Goal: Information Seeking & Learning: Learn about a topic

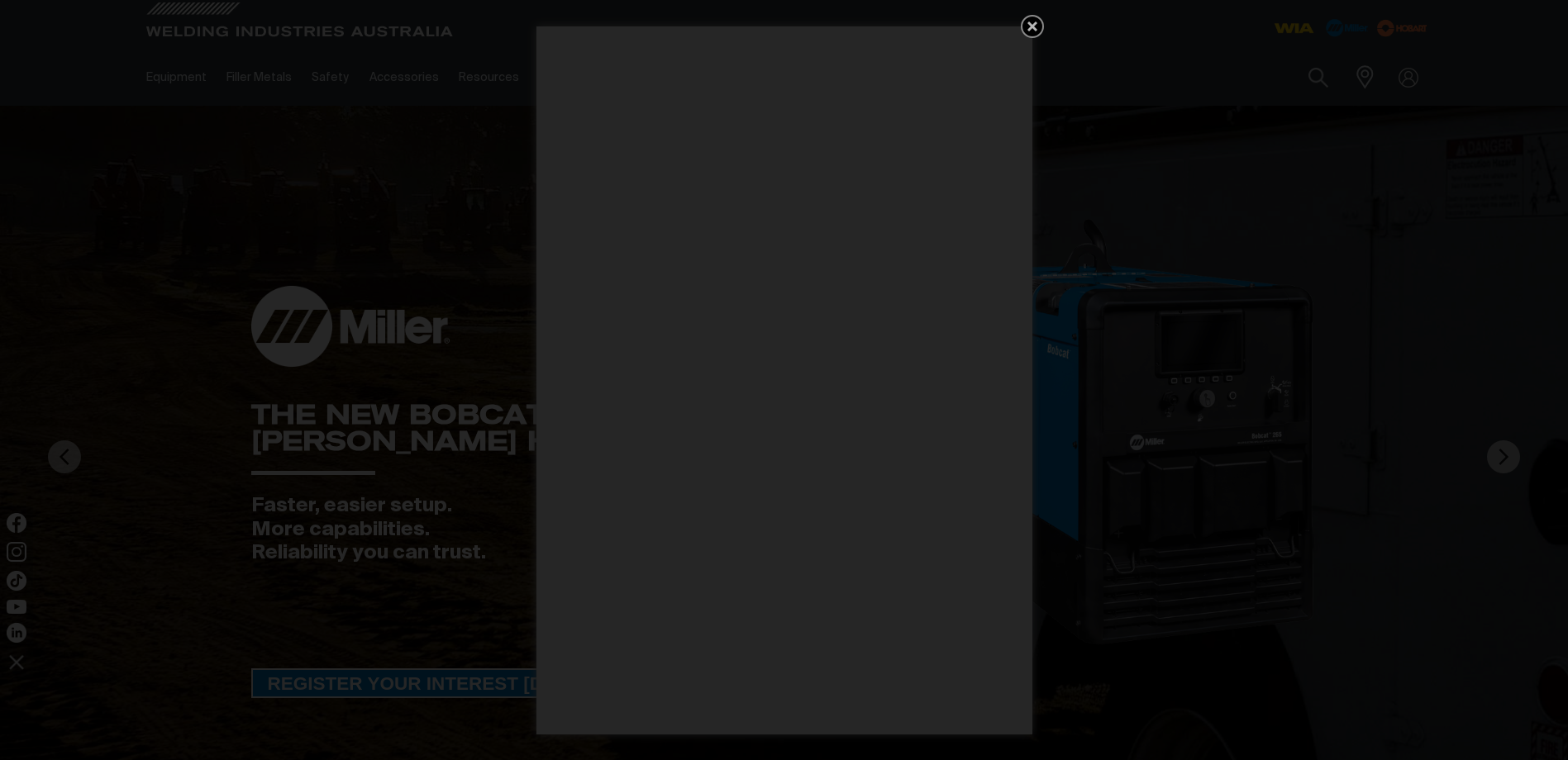
click at [1032, 28] on icon "Get 5 WIA Welding Guides Free!" at bounding box center [1032, 26] width 10 height 10
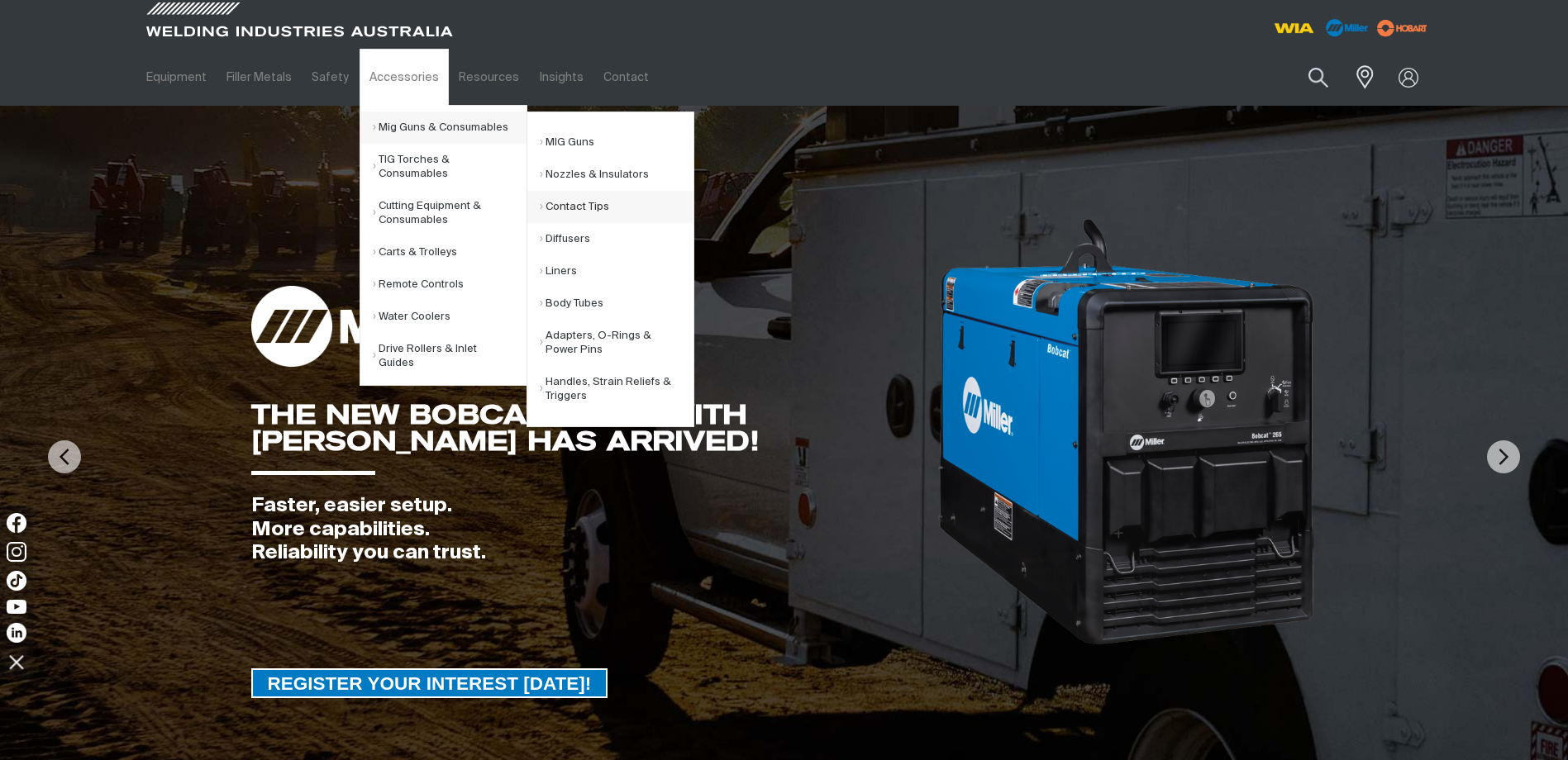
click at [571, 202] on link "Contact Tips" at bounding box center [616, 207] width 153 height 32
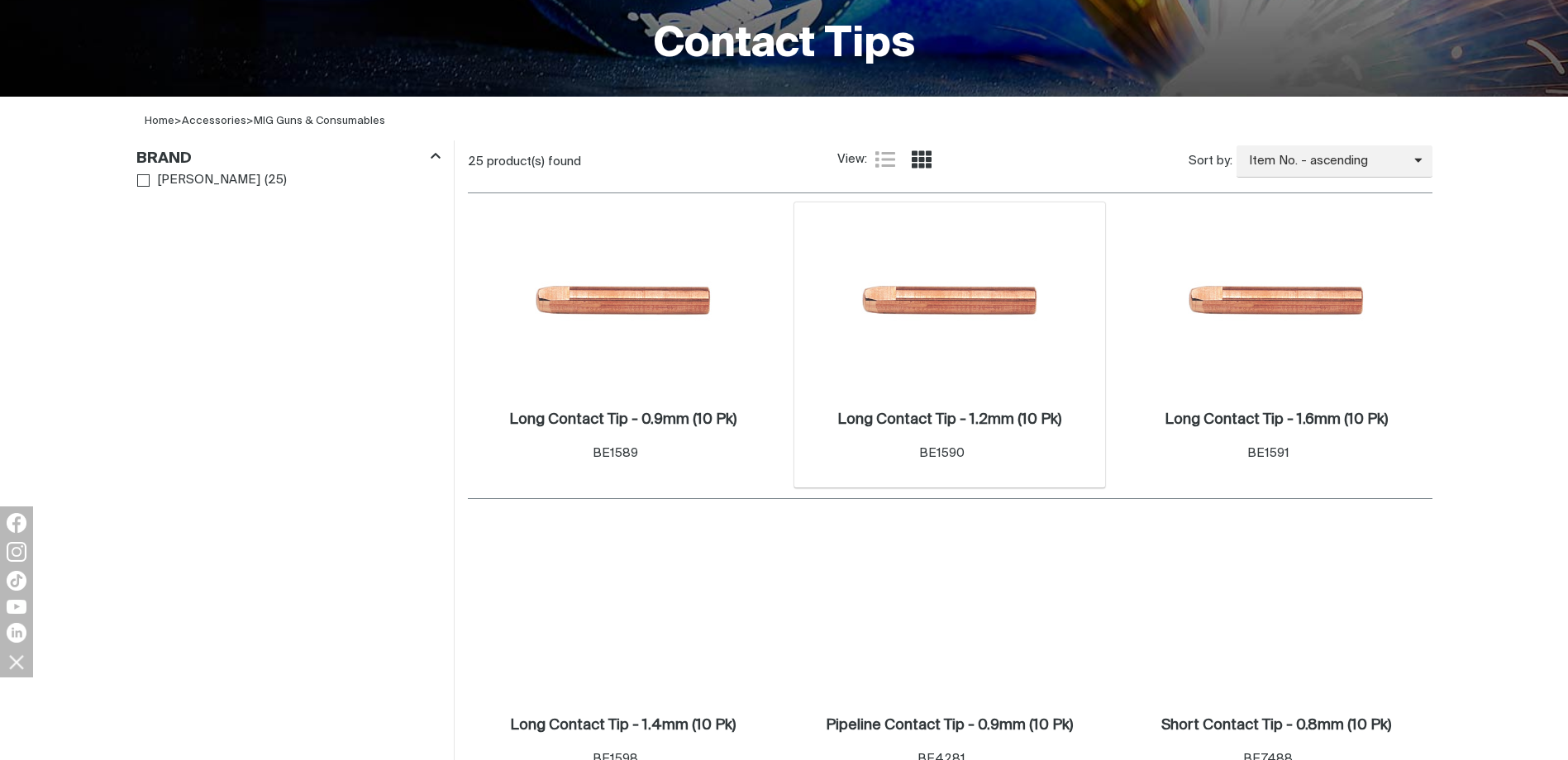
scroll to position [496, 0]
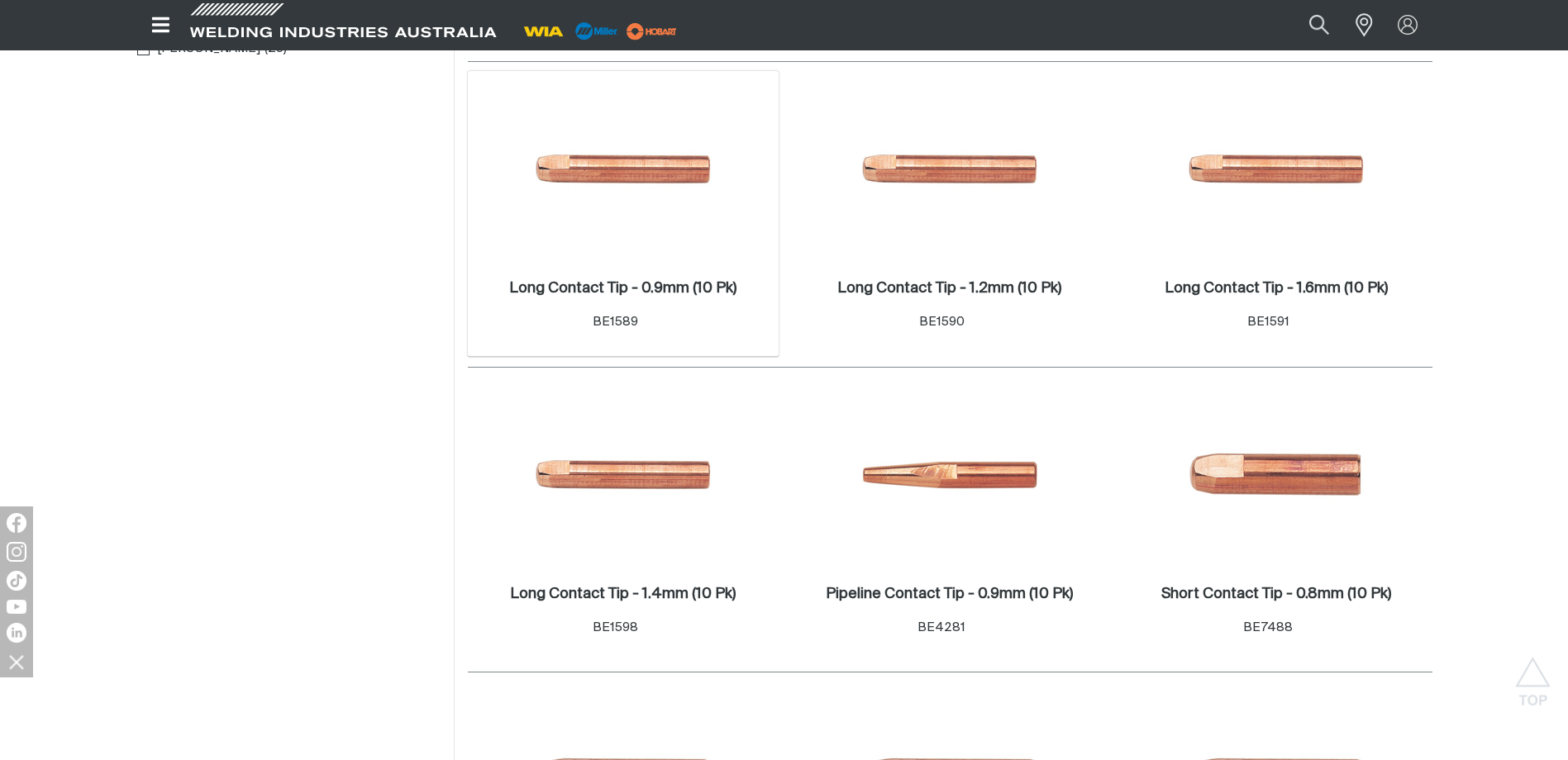
scroll to position [496, 0]
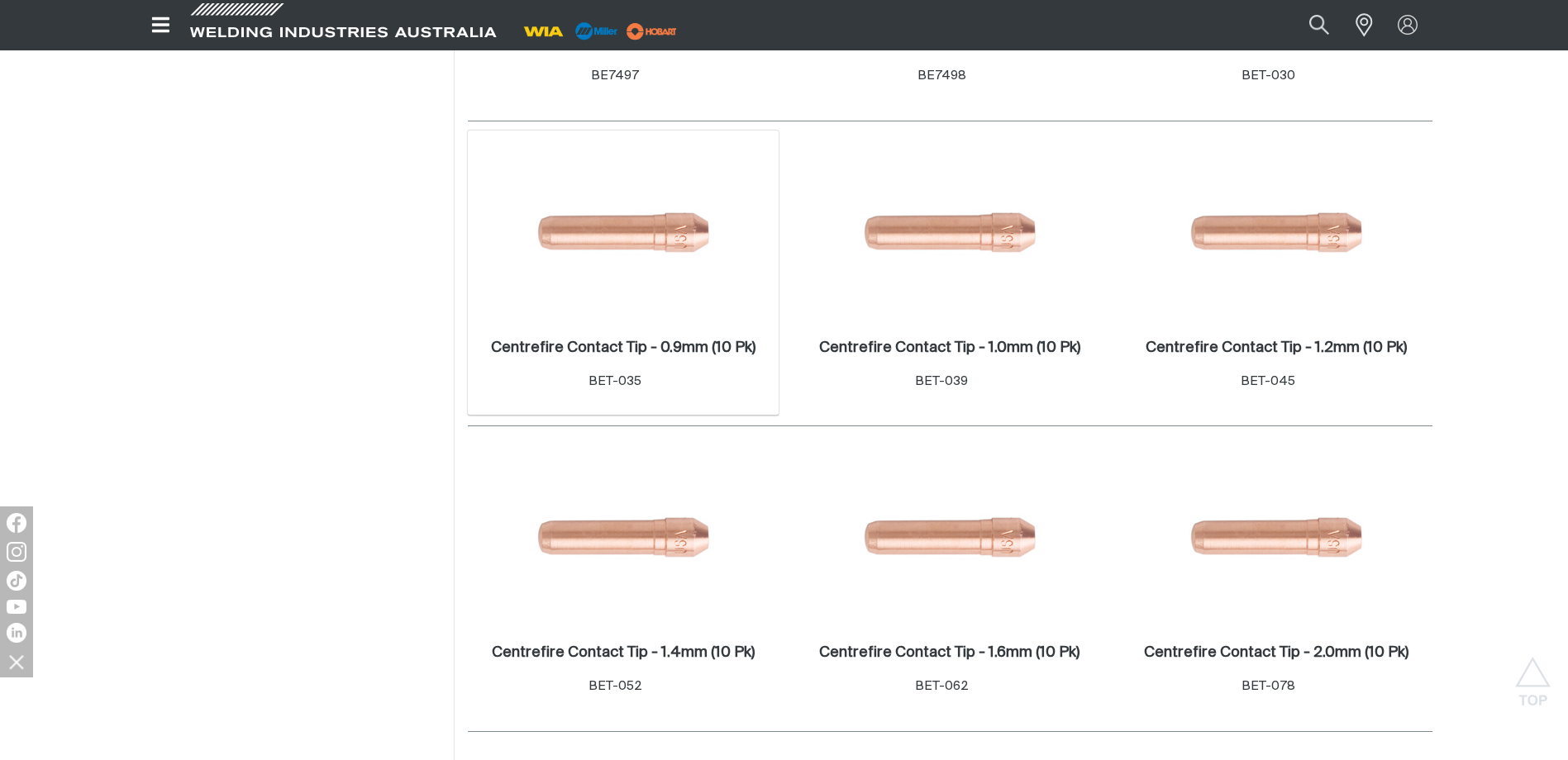
scroll to position [1984, 0]
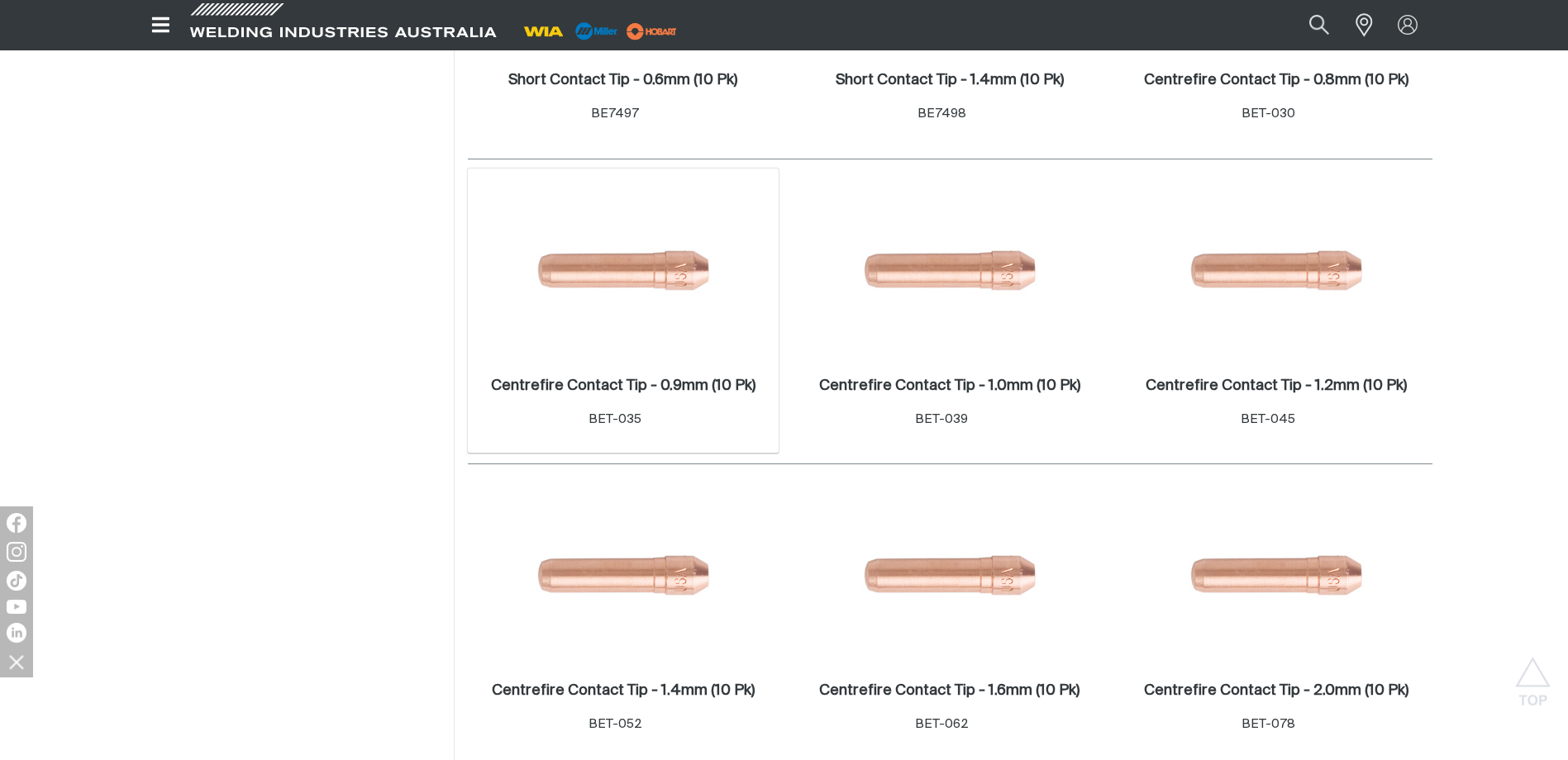
click at [658, 259] on img at bounding box center [623, 269] width 177 height 177
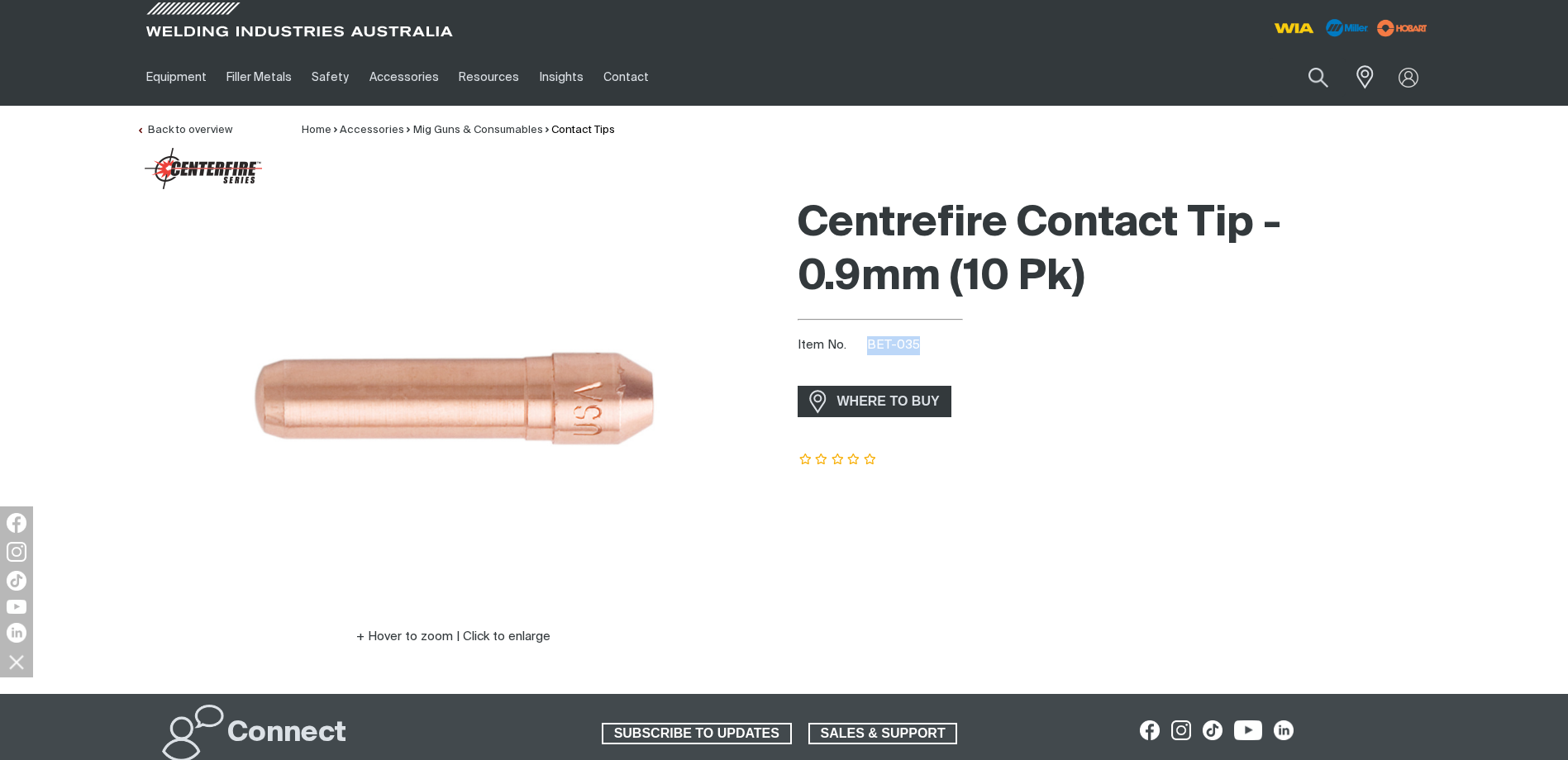
drag, startPoint x: 916, startPoint y: 342, endPoint x: 868, endPoint y: 342, distance: 48.0
click at [868, 342] on span "BET-035" at bounding box center [893, 345] width 53 height 12
copy span "BET-035"
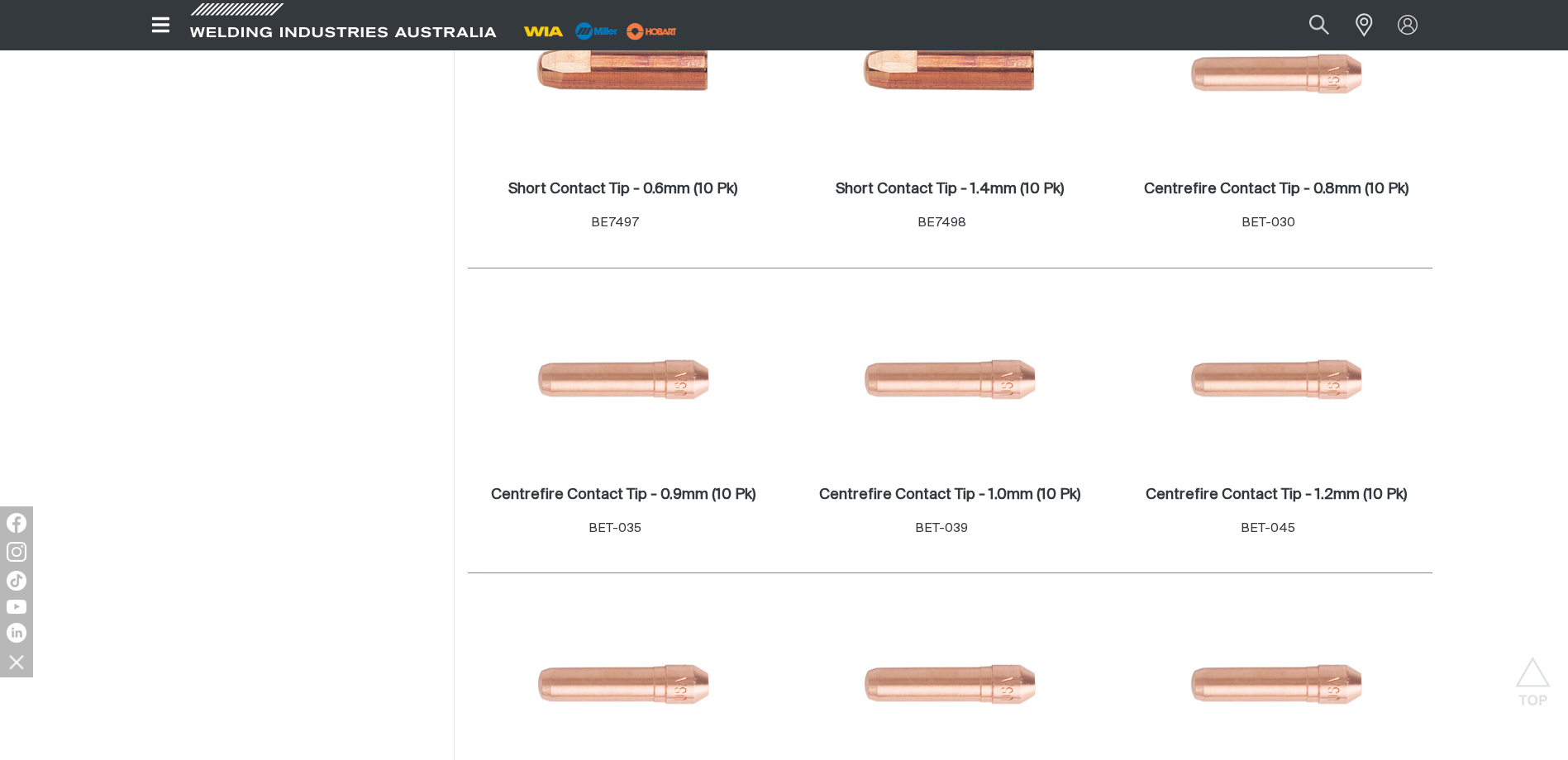
scroll to position [1901, 0]
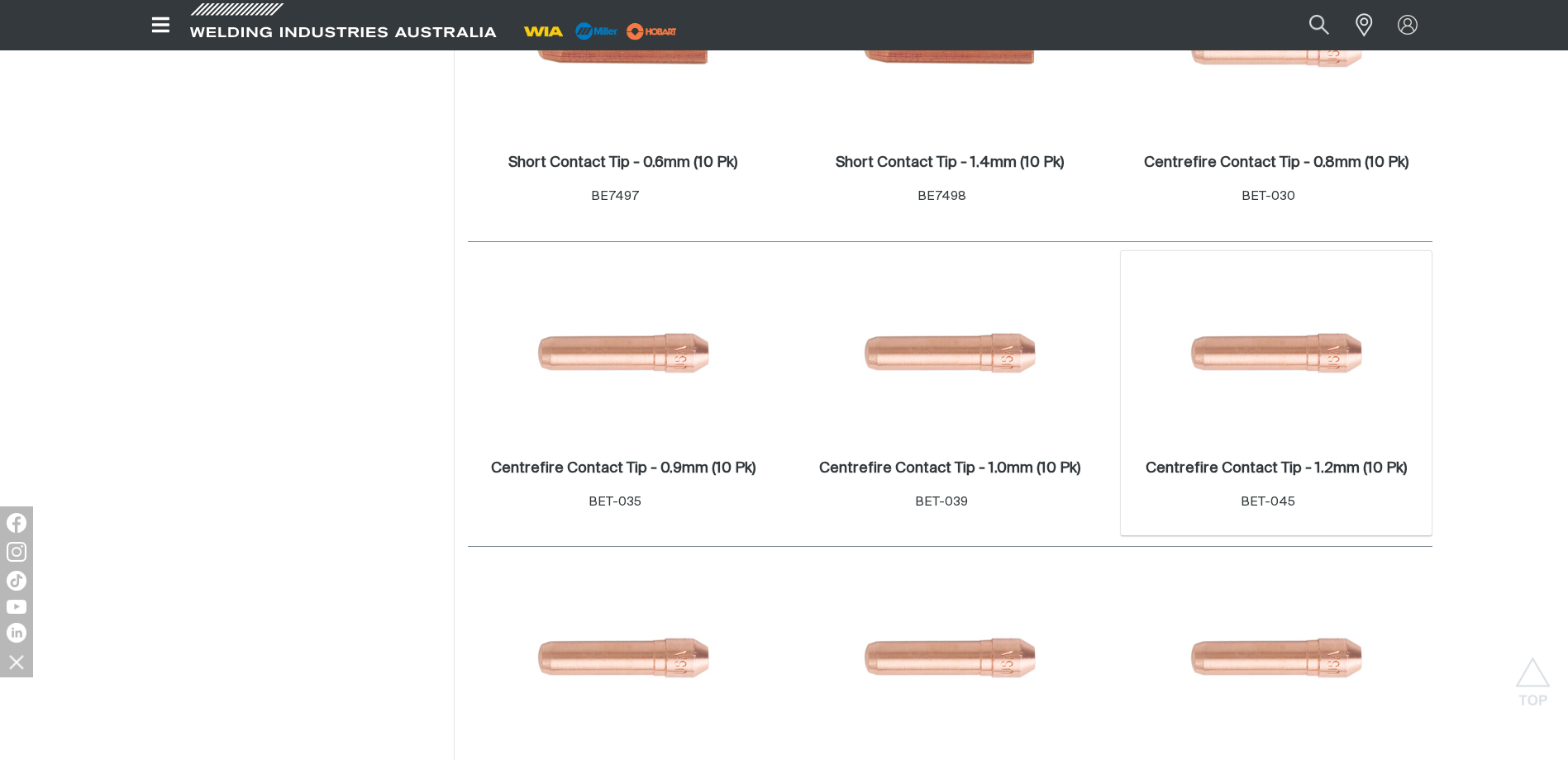
click at [1310, 364] on img at bounding box center [1275, 352] width 177 height 177
